Goal: Task Accomplishment & Management: Manage account settings

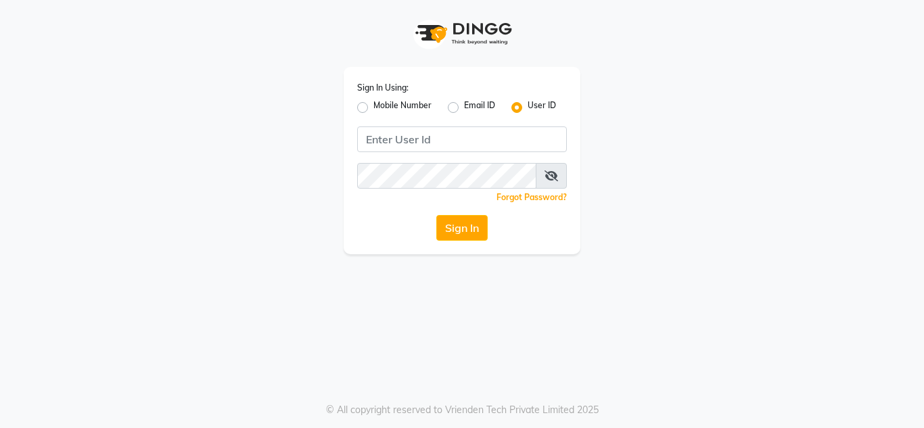
click at [364, 114] on div "Mobile Number" at bounding box center [394, 107] width 74 height 16
click at [374, 110] on label "Mobile Number" at bounding box center [403, 107] width 58 height 16
click at [374, 108] on input "Mobile Number" at bounding box center [378, 103] width 9 height 9
radio input "true"
radio input "false"
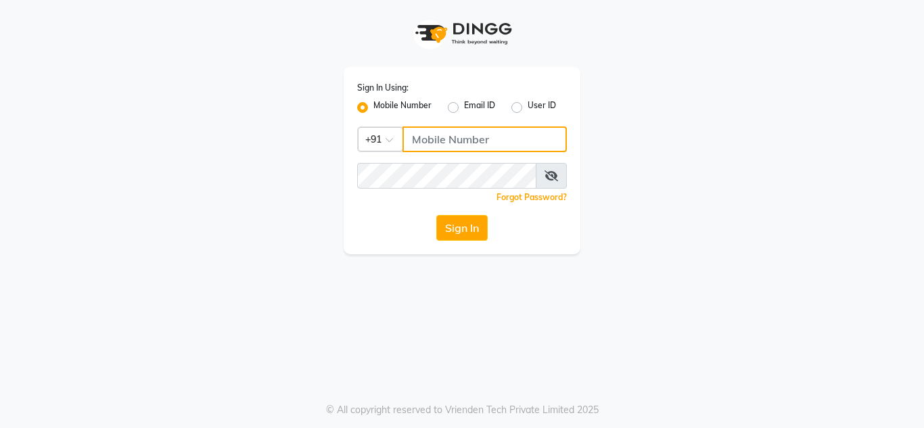
click at [415, 141] on input "Username" at bounding box center [485, 140] width 164 height 26
click at [422, 139] on input "99999999" at bounding box center [485, 140] width 164 height 26
click at [424, 139] on input "99999999" at bounding box center [485, 140] width 164 height 26
drag, startPoint x: 440, startPoint y: 138, endPoint x: 452, endPoint y: 138, distance: 12.2
click at [452, 138] on input "99999999" at bounding box center [485, 140] width 164 height 26
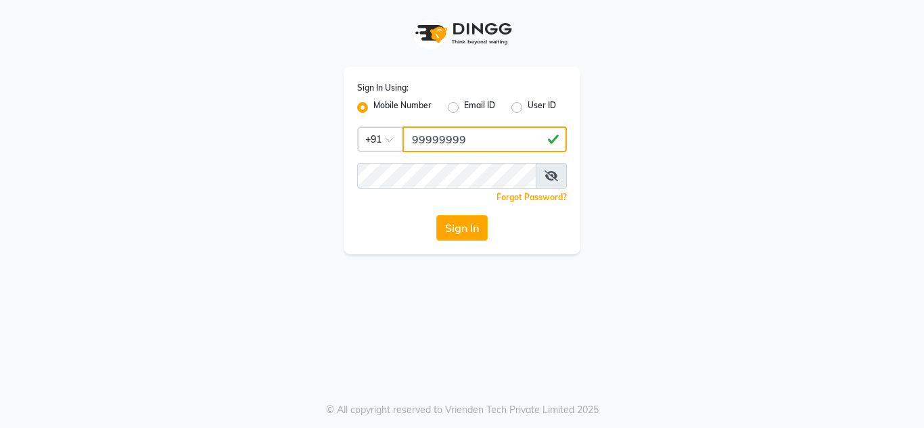
click at [470, 137] on input "99999999" at bounding box center [485, 140] width 164 height 26
type input "999999999"
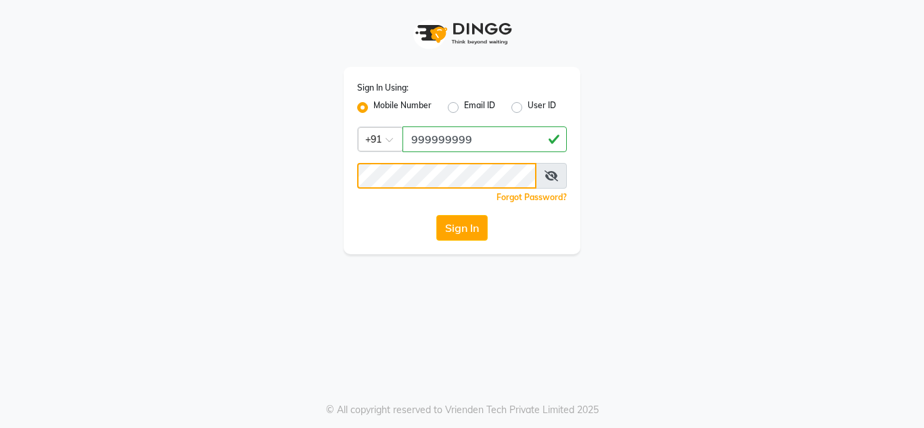
click at [436, 215] on button "Sign In" at bounding box center [461, 228] width 51 height 26
